Goal: Submit feedback/report problem

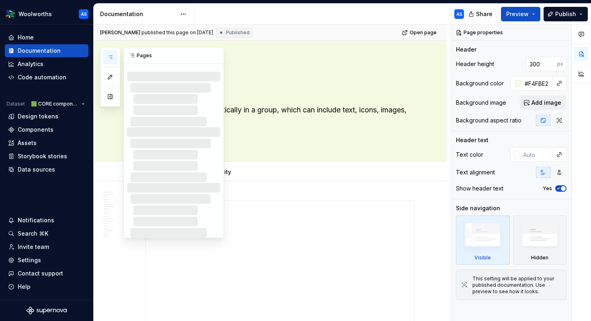
click at [109, 58] on icon "button" at bounding box center [110, 57] width 6 height 6
click at [112, 59] on icon "button" at bounding box center [110, 57] width 6 height 6
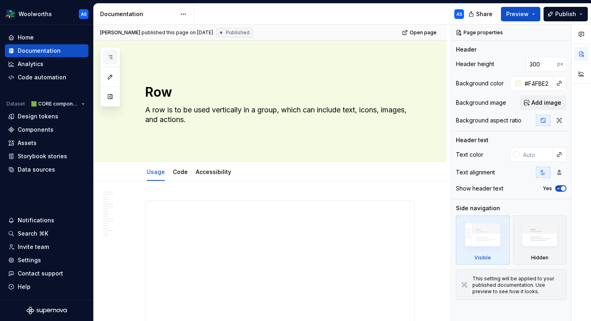
click at [110, 54] on icon "button" at bounding box center [110, 57] width 6 height 6
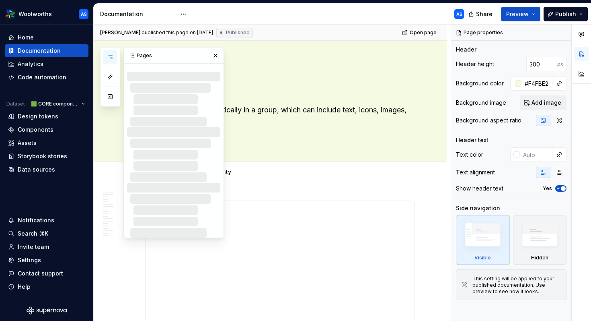
click at [110, 54] on icon "button" at bounding box center [110, 57] width 6 height 6
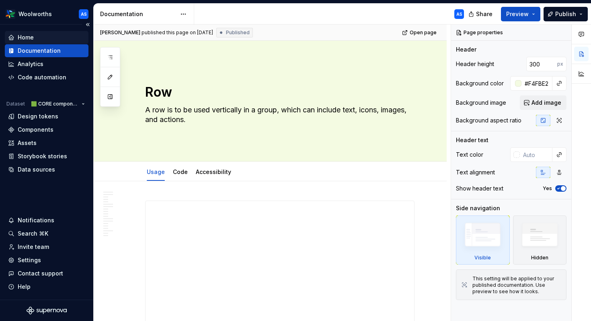
click at [28, 35] on div "Home" at bounding box center [26, 37] width 16 height 8
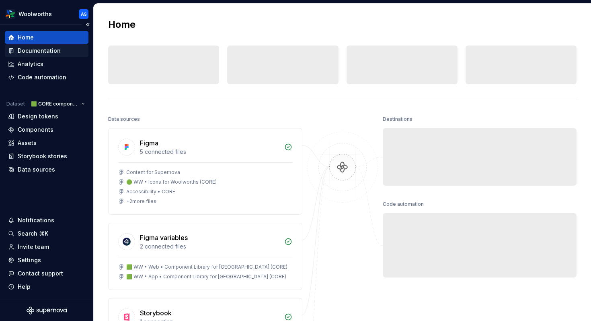
click at [39, 48] on div "Documentation" at bounding box center [39, 51] width 43 height 8
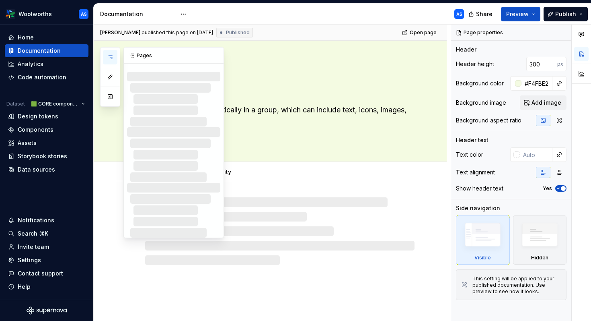
click at [111, 54] on icon "button" at bounding box center [110, 57] width 6 height 6
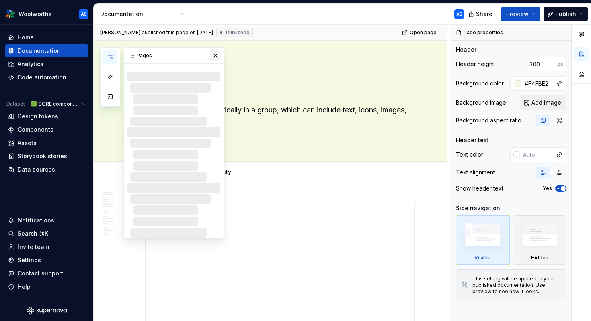
click at [214, 55] on button "button" at bounding box center [215, 55] width 11 height 11
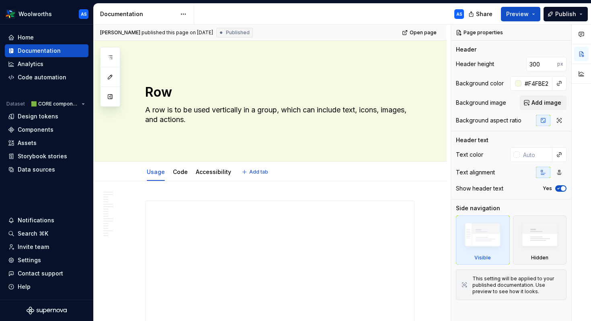
type textarea "*"
